Goal: Information Seeking & Learning: Learn about a topic

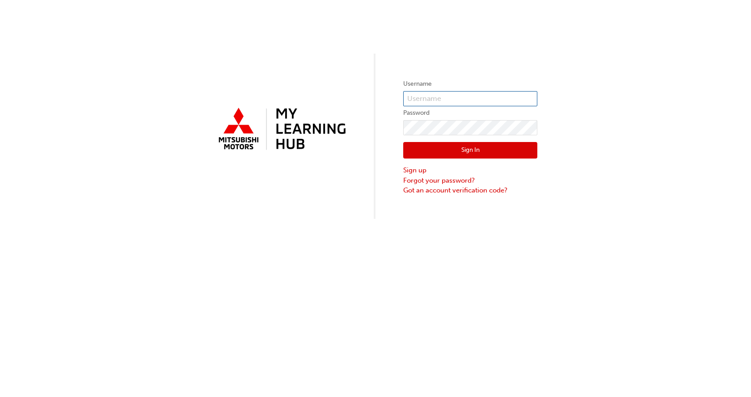
type input "[EMAIL_ADDRESS][DOMAIN_NAME]"
click at [461, 148] on button "Sign In" at bounding box center [470, 150] width 134 height 17
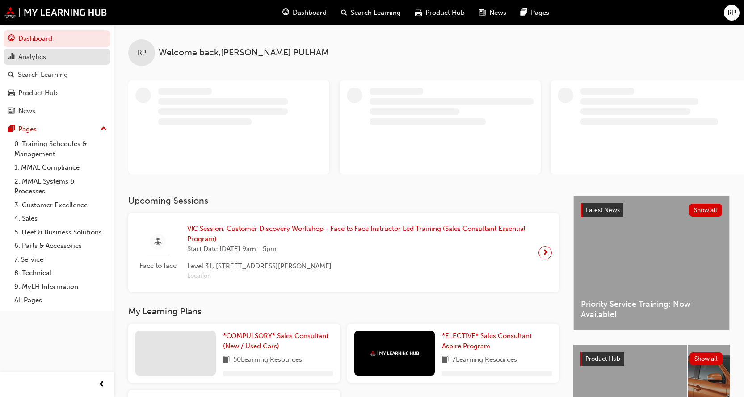
click at [43, 57] on div "Analytics" at bounding box center [32, 57] width 28 height 10
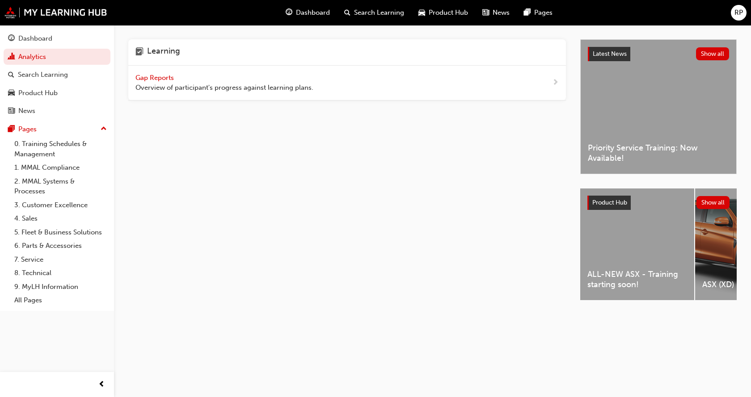
click at [161, 77] on span "Gap Reports" at bounding box center [155, 78] width 40 height 8
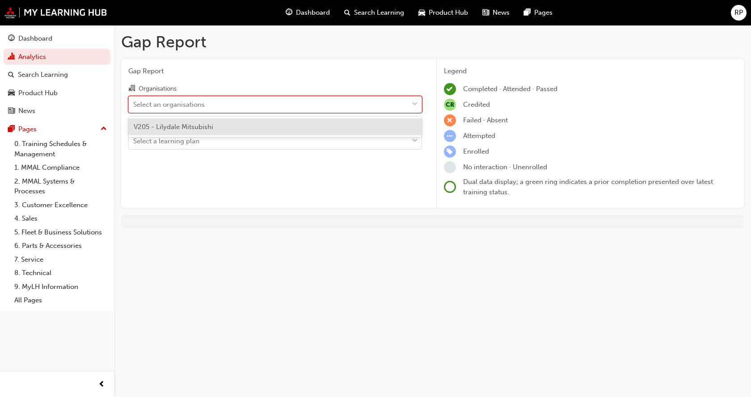
click at [190, 105] on div "Select an organisations" at bounding box center [169, 104] width 72 height 10
click at [134, 105] on input "Organisations option V205 - Lilydale Mitsubishi focused, 1 of 1. 1 result avail…" at bounding box center [133, 104] width 1 height 8
click at [182, 128] on span "V205 - Lilydale Mitsubishi" at bounding box center [174, 127] width 80 height 8
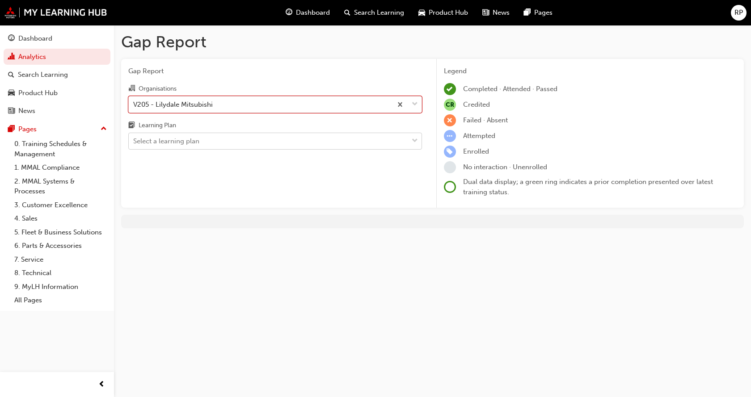
click at [186, 141] on div "Select a learning plan" at bounding box center [166, 141] width 66 height 10
click at [134, 141] on input "Learning Plan Select a learning plan" at bounding box center [133, 141] width 1 height 8
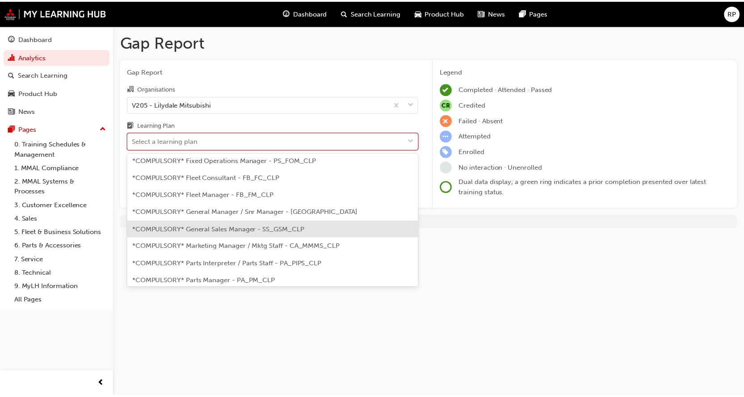
scroll to position [224, 0]
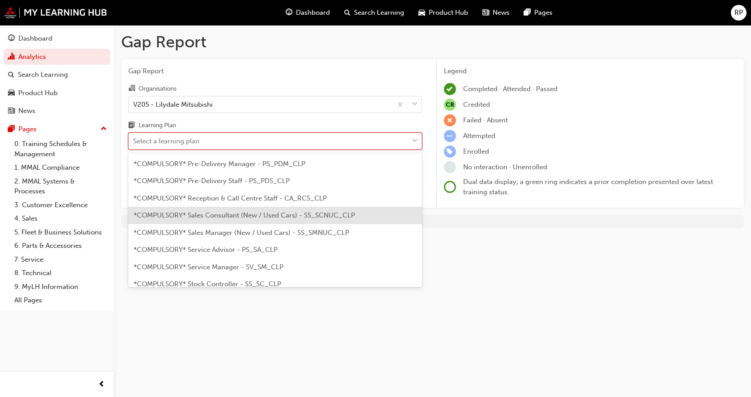
click at [217, 215] on span "*COMPULSORY* Sales Consultant (New / Used Cars) - SS_SCNUC_CLP" at bounding box center [244, 215] width 221 height 8
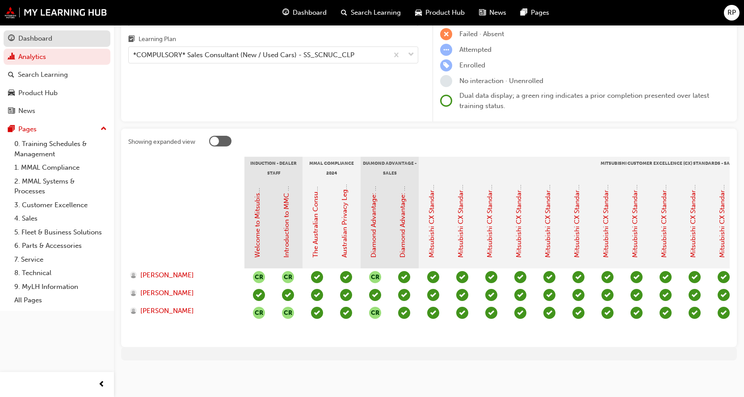
click at [29, 34] on div "Dashboard" at bounding box center [35, 39] width 34 height 10
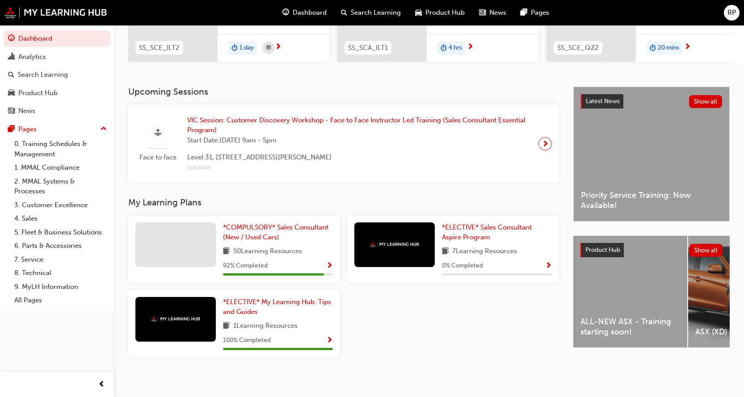
scroll to position [148, 0]
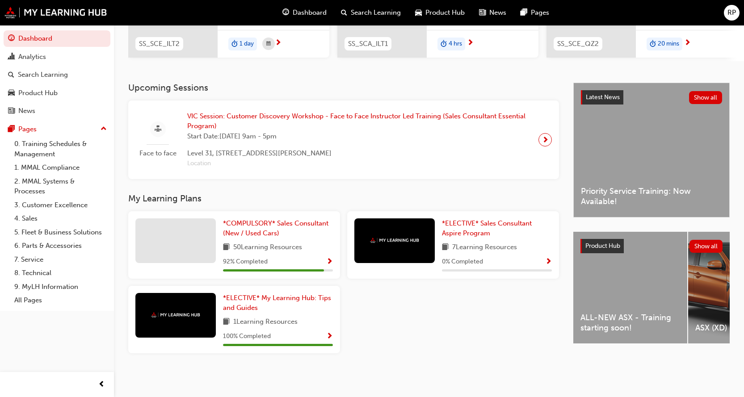
click at [622, 276] on div "ALL-NEW ASX - Training starting soon!" at bounding box center [631, 288] width 114 height 112
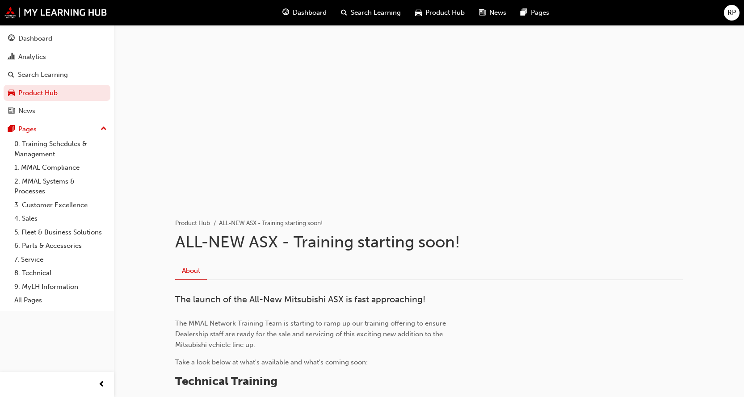
click at [734, 10] on span "RP" at bounding box center [732, 13] width 8 height 10
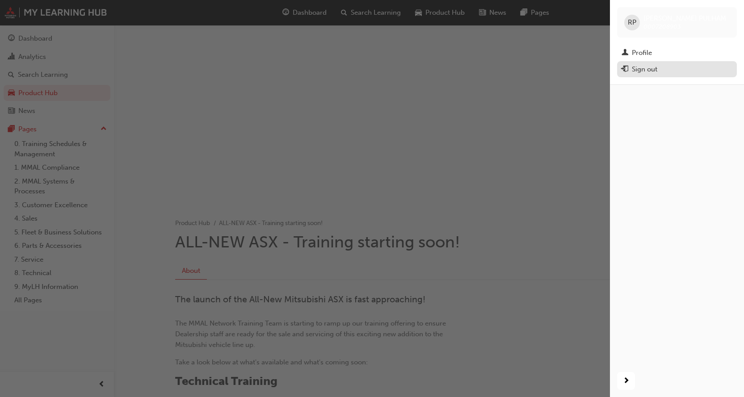
click at [646, 70] on div "Sign out" at bounding box center [644, 69] width 25 height 10
